Goal: Information Seeking & Learning: Learn about a topic

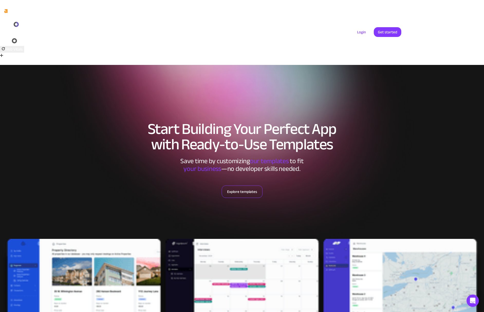
click at [251, 186] on link "Explore templates" at bounding box center [242, 192] width 41 height 12
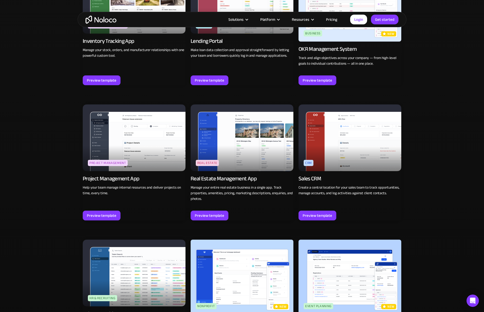
scroll to position [921, 0]
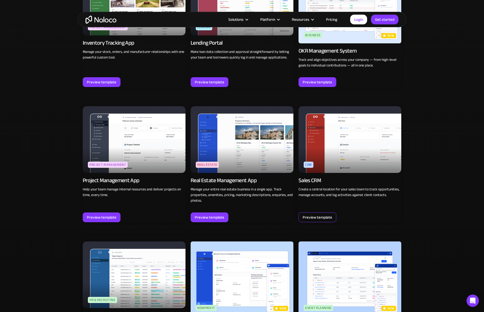
click at [322, 214] on div "Preview template" at bounding box center [318, 217] width 30 height 7
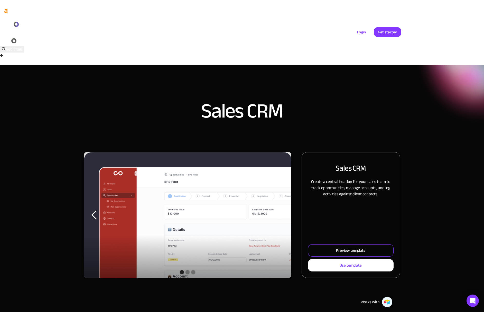
click at [353, 247] on div "Preview template" at bounding box center [351, 250] width 30 height 7
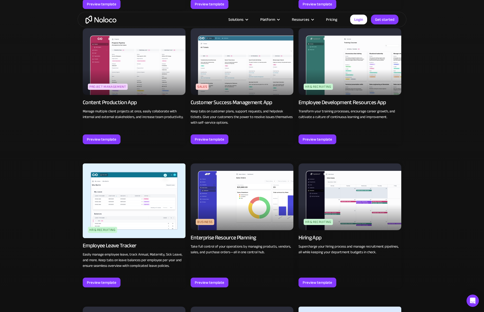
scroll to position [583, 0]
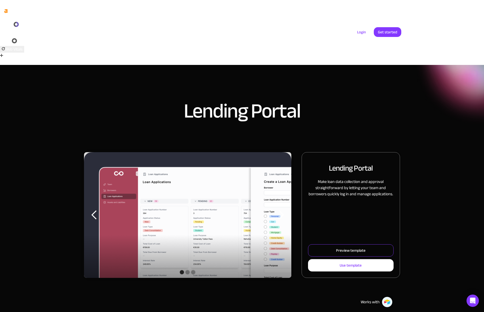
click at [341, 247] on div "Preview template" at bounding box center [351, 250] width 30 height 7
